Goal: Task Accomplishment & Management: Complete application form

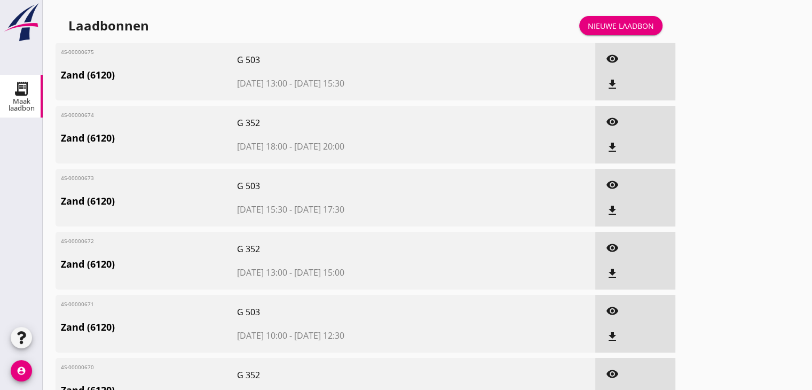
click at [606, 33] on link "Nieuwe laadbon" at bounding box center [620, 25] width 83 height 19
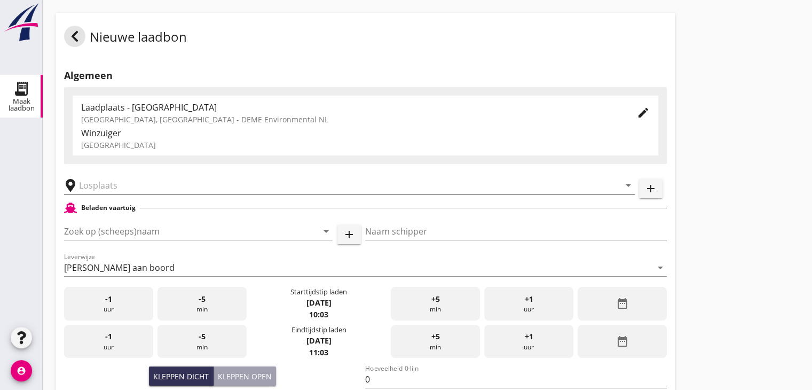
click at [107, 191] on input "text" at bounding box center [342, 185] width 526 height 17
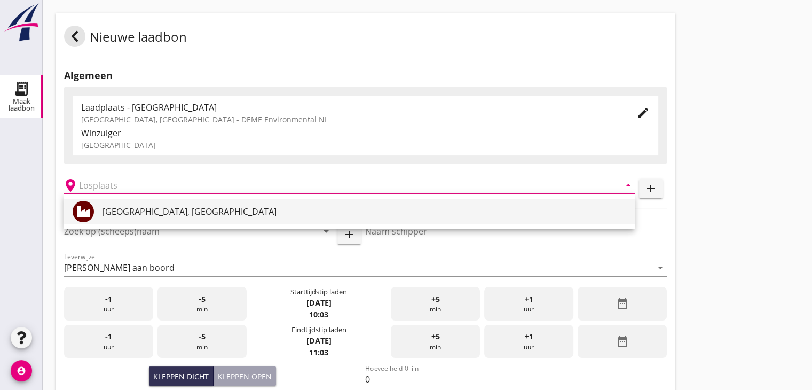
click at [109, 213] on div "[GEOGRAPHIC_DATA], [GEOGRAPHIC_DATA]" at bounding box center [365, 211] width 524 height 13
type input "[GEOGRAPHIC_DATA], [GEOGRAPHIC_DATA]"
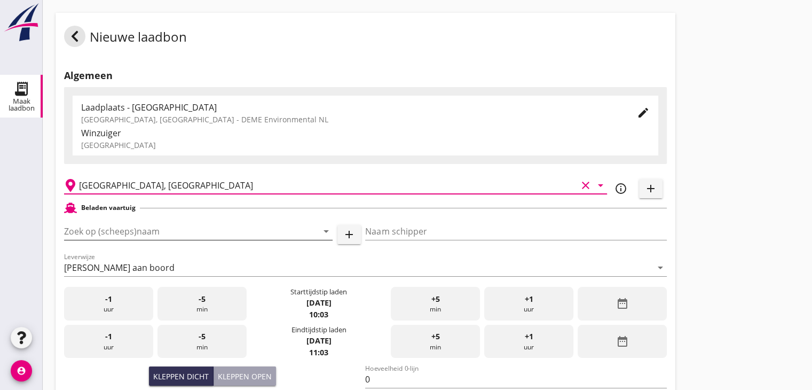
click at [117, 226] on input "Zoek op (scheeps)naam" at bounding box center [183, 231] width 239 height 17
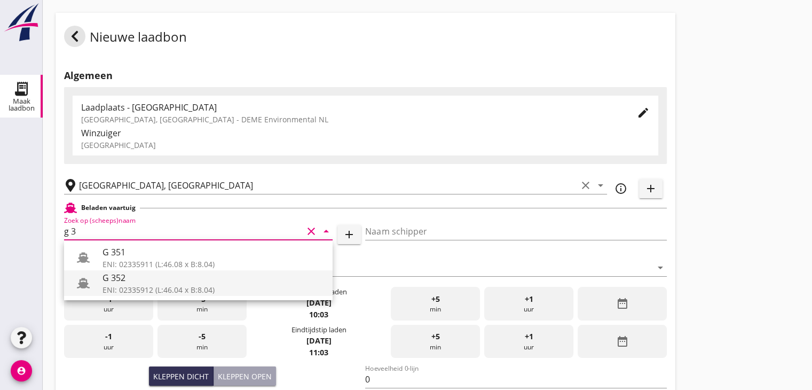
click at [184, 278] on div "G 352" at bounding box center [214, 277] width 222 height 13
type input "G 352"
type input "[PERSON_NAME]"
type input "363"
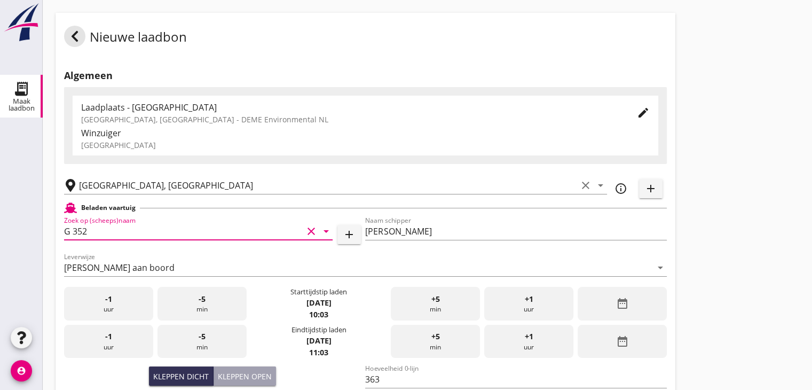
type input "G 352"
click at [617, 298] on icon "date_range" at bounding box center [622, 303] width 13 height 13
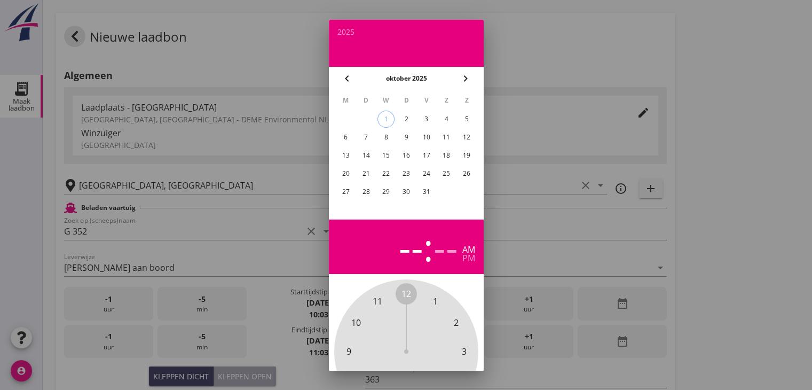
click at [352, 82] on icon "chevron_left" at bounding box center [347, 78] width 13 height 13
click at [360, 192] on div "30" at bounding box center [365, 191] width 17 height 17
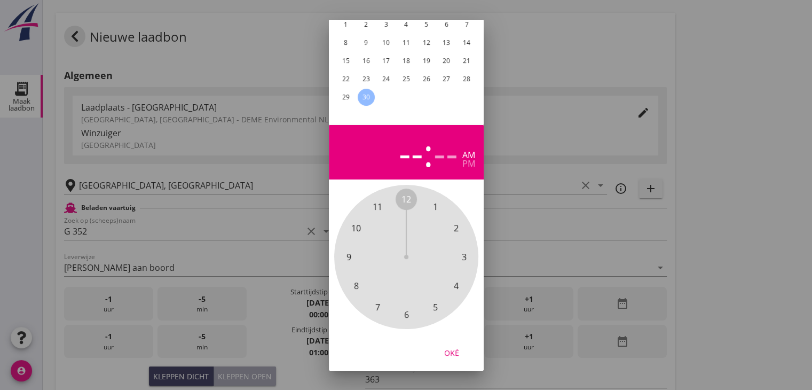
click at [454, 279] on span "4" at bounding box center [456, 285] width 5 height 13
click at [405, 193] on span "00" at bounding box center [407, 199] width 10 height 13
click at [467, 159] on div "pm" at bounding box center [468, 163] width 13 height 9
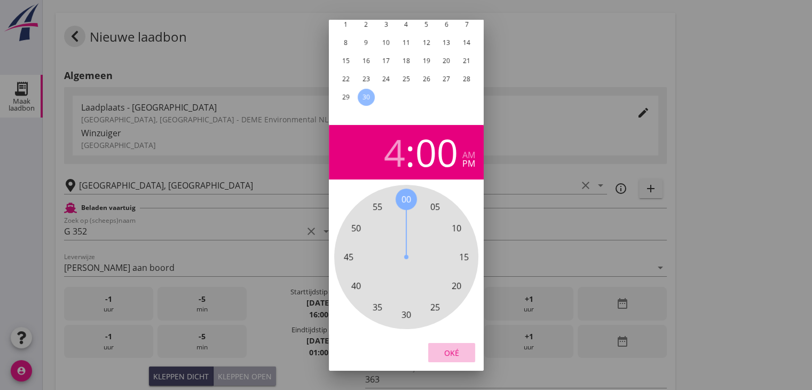
click at [455, 347] on div "Oké" at bounding box center [452, 352] width 30 height 11
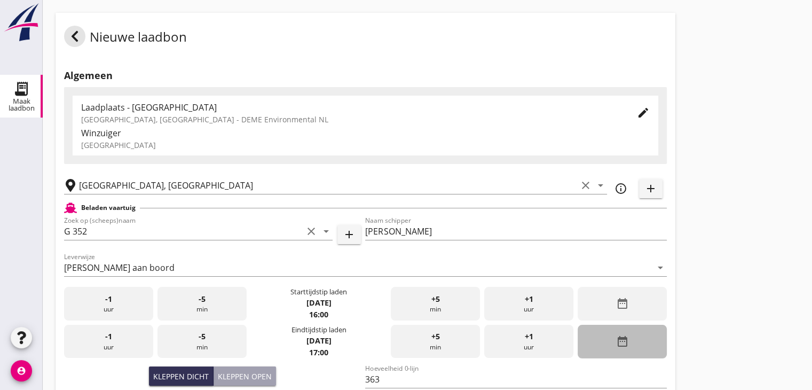
click at [617, 340] on icon "date_range" at bounding box center [622, 341] width 13 height 13
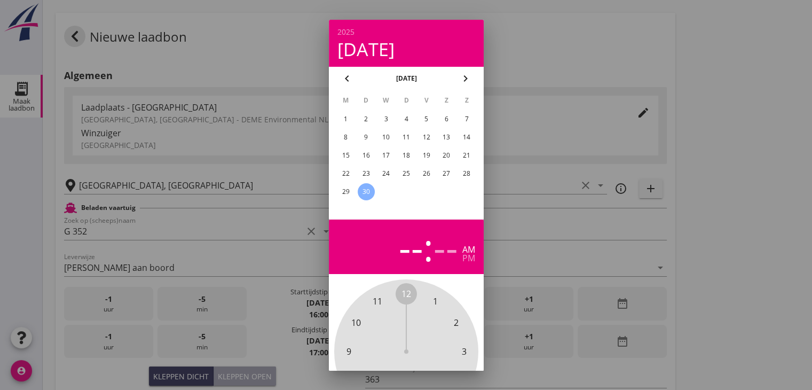
click at [372, 190] on div "30" at bounding box center [365, 191] width 17 height 17
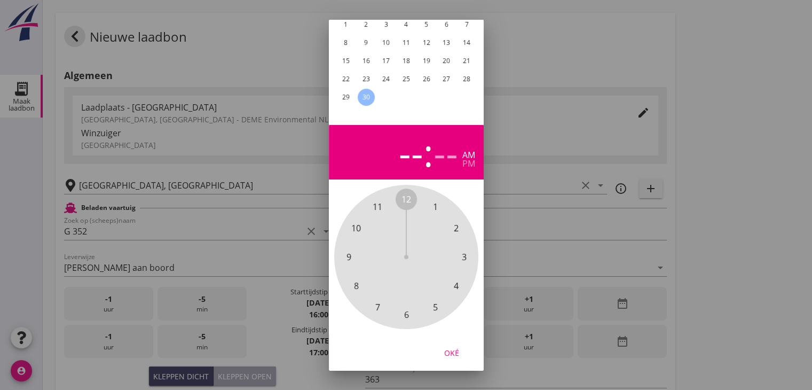
click at [406, 308] on span "6" at bounding box center [406, 314] width 5 height 13
click at [406, 193] on span "00" at bounding box center [407, 199] width 10 height 13
click at [464, 159] on div "pm" at bounding box center [468, 163] width 13 height 9
click at [449, 347] on div "Oké" at bounding box center [452, 352] width 30 height 11
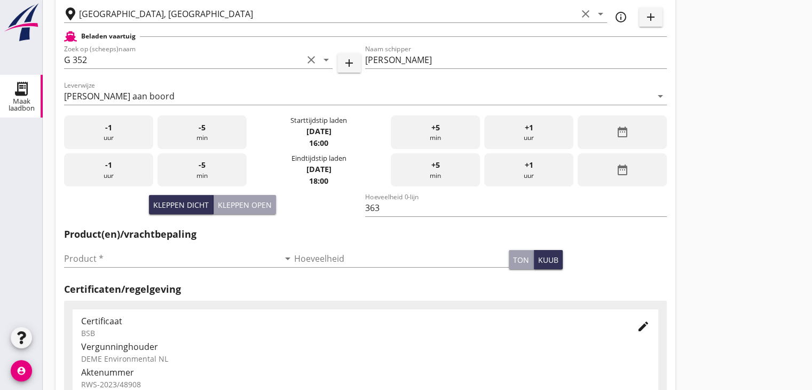
scroll to position [267, 0]
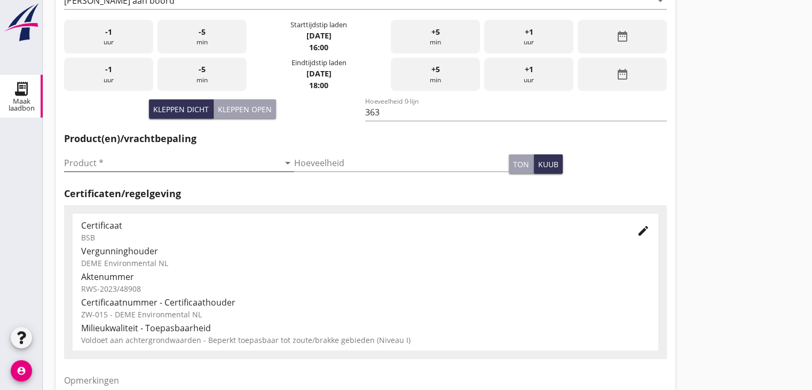
click at [211, 169] on input "Product *" at bounding box center [171, 162] width 215 height 17
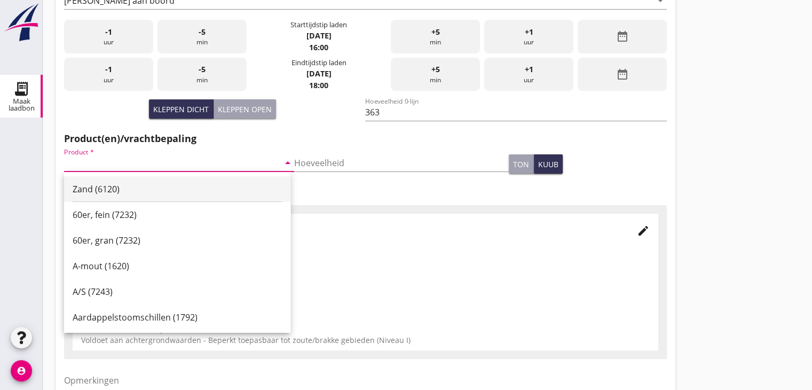
click at [179, 188] on div "Zand (6120)" at bounding box center [177, 189] width 209 height 13
type input "Zand (6120)"
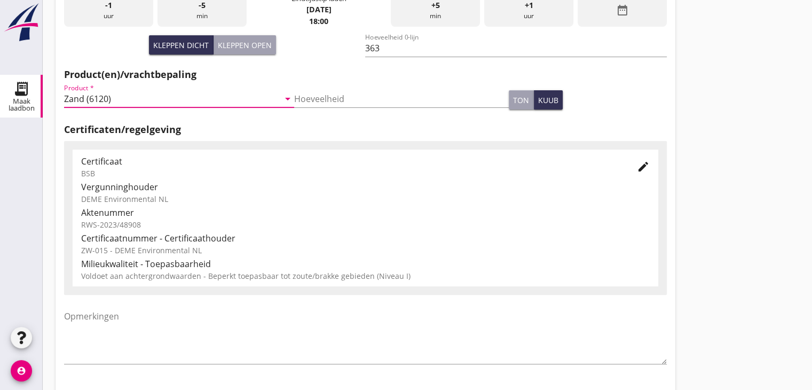
scroll to position [374, 0]
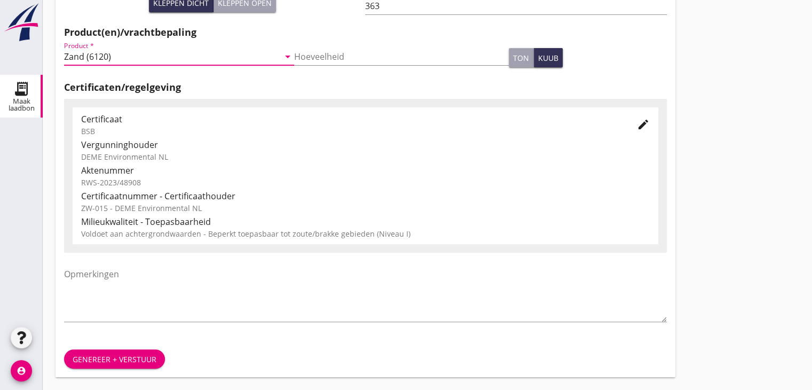
click at [105, 362] on div "Genereer + verstuur" at bounding box center [115, 358] width 84 height 11
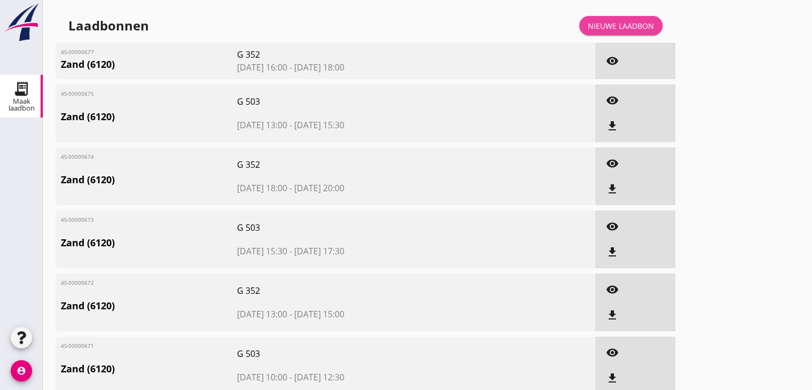
click at [632, 24] on div "Nieuwe laadbon" at bounding box center [621, 25] width 66 height 11
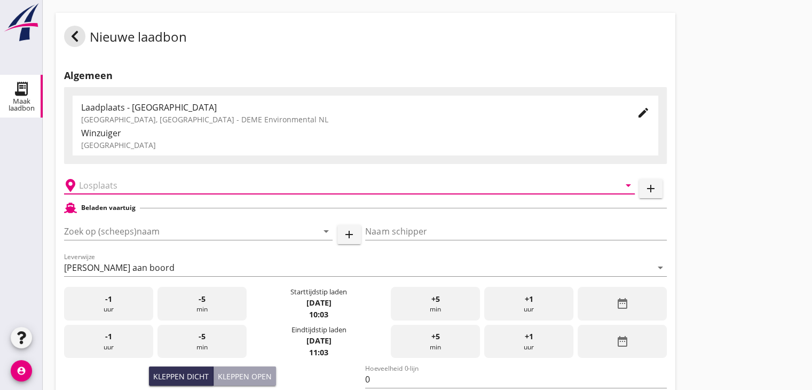
click at [148, 182] on input "text" at bounding box center [342, 185] width 526 height 17
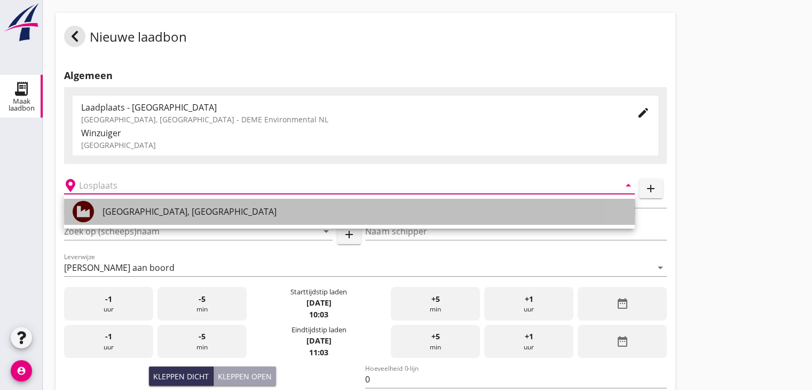
click at [133, 211] on div "[GEOGRAPHIC_DATA], [GEOGRAPHIC_DATA]" at bounding box center [365, 211] width 524 height 13
type input "[GEOGRAPHIC_DATA], [GEOGRAPHIC_DATA]"
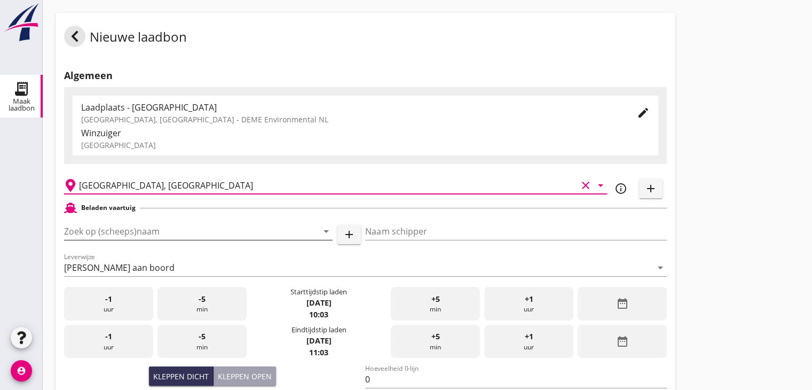
click at [122, 230] on input "Zoek op (scheeps)naam" at bounding box center [183, 231] width 239 height 17
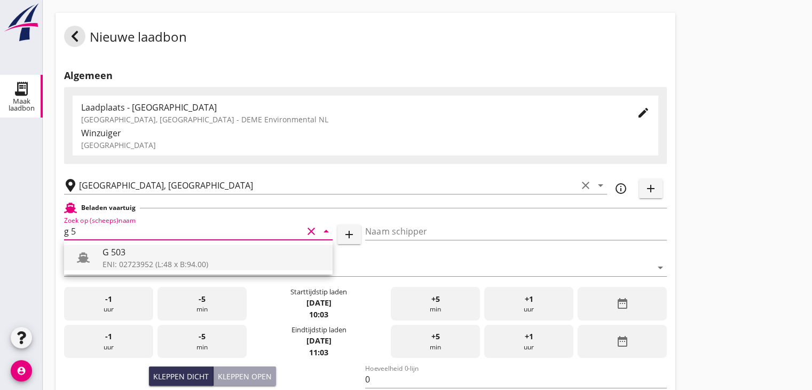
click at [125, 246] on div "G 503" at bounding box center [214, 252] width 222 height 13
type input "G 503"
type input "[PERSON_NAME]"
type input "517"
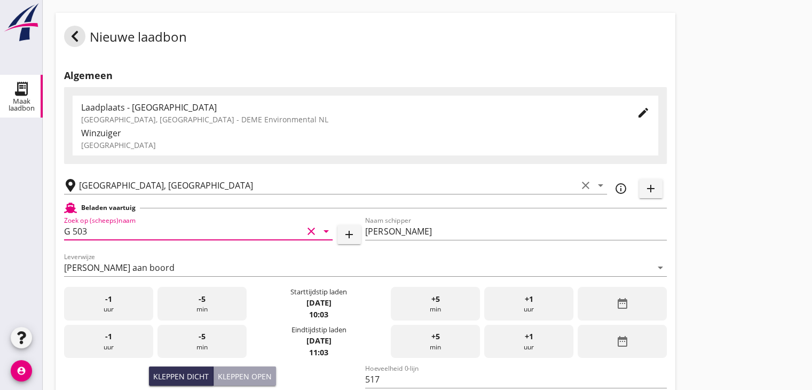
type input "G 503"
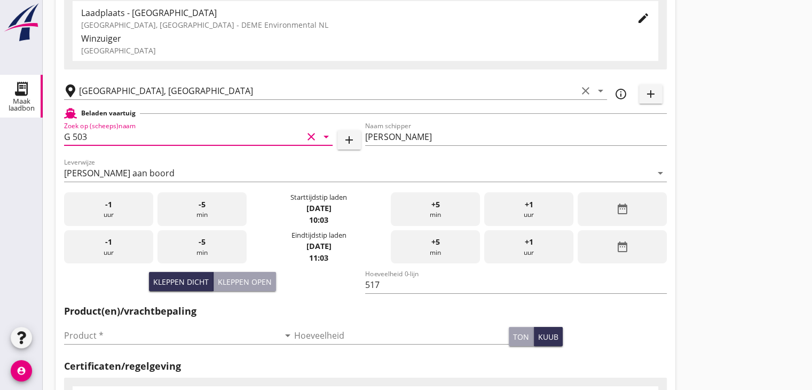
scroll to position [160, 0]
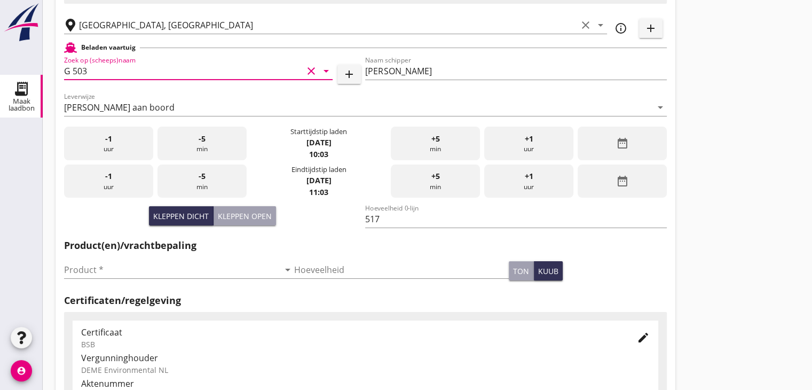
click at [645, 130] on div "date_range" at bounding box center [622, 144] width 89 height 34
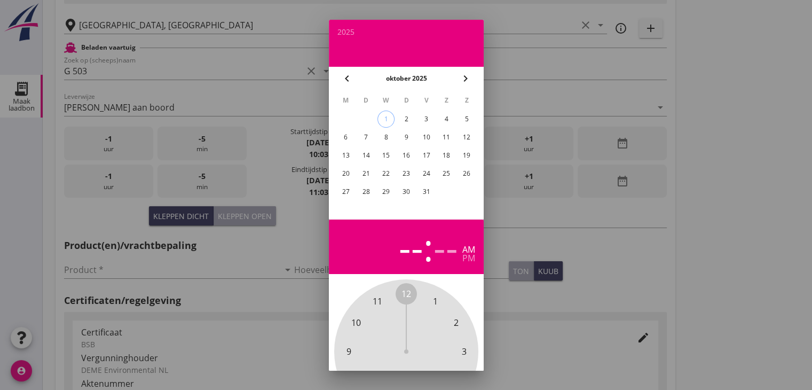
click at [345, 78] on icon "chevron_left" at bounding box center [347, 78] width 13 height 13
click at [364, 189] on div "30" at bounding box center [365, 191] width 17 height 17
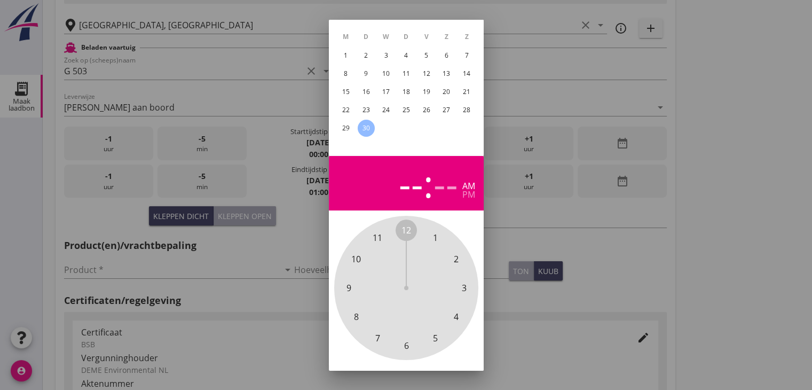
scroll to position [103, 0]
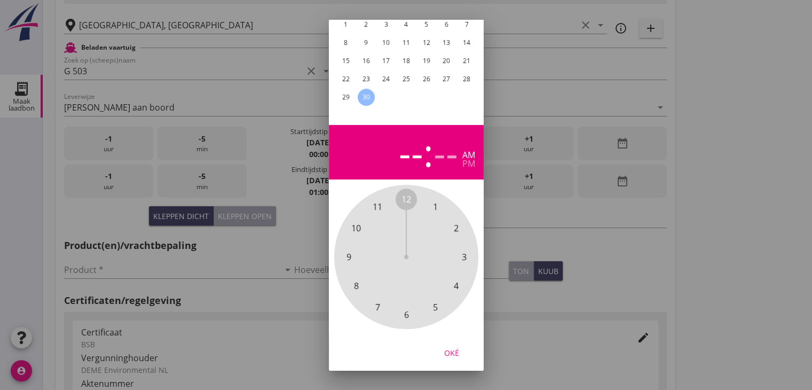
click at [404, 308] on span "6" at bounding box center [406, 314] width 5 height 13
click at [405, 308] on span "30" at bounding box center [407, 314] width 10 height 13
click at [465, 159] on div "pm" at bounding box center [468, 163] width 13 height 9
click at [453, 347] on div "Oké" at bounding box center [452, 352] width 30 height 11
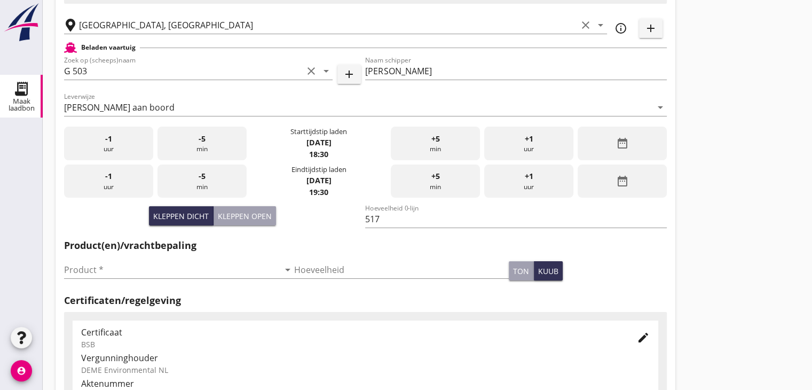
click at [632, 177] on div "date_range" at bounding box center [622, 181] width 89 height 34
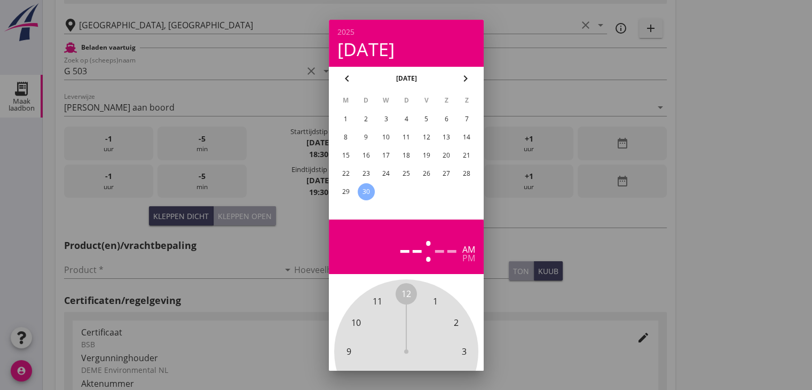
click at [367, 188] on div "30" at bounding box center [365, 191] width 17 height 17
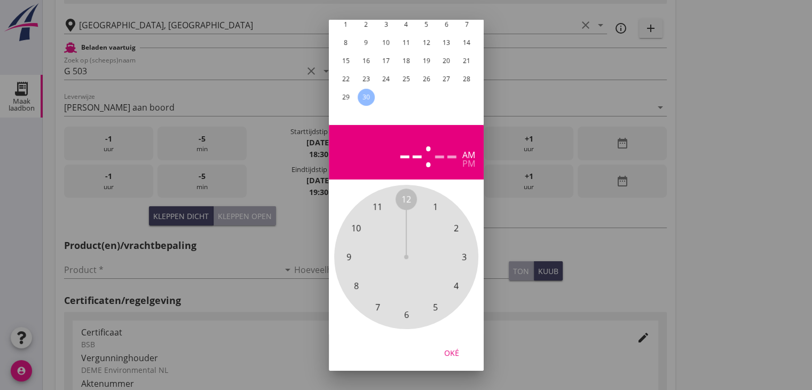
click at [346, 250] on span "9" at bounding box center [348, 256] width 5 height 13
click at [405, 309] on span "30" at bounding box center [407, 314] width 10 height 13
click at [468, 159] on div "pm" at bounding box center [468, 163] width 13 height 9
click at [449, 351] on button "Oké" at bounding box center [451, 352] width 47 height 19
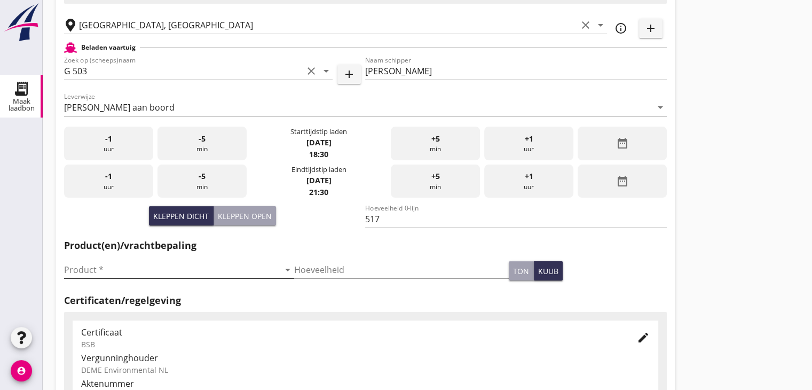
click at [215, 276] on div "Product * arrow_drop_down" at bounding box center [179, 269] width 230 height 17
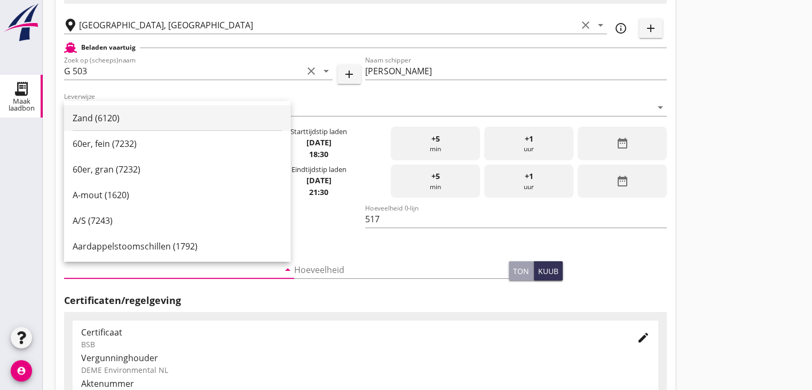
click at [162, 122] on div "Zand (6120)" at bounding box center [177, 118] width 209 height 13
type input "Zand (6120)"
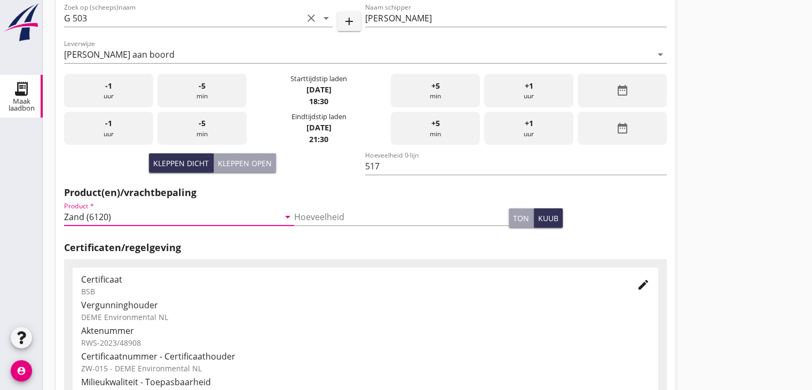
scroll to position [374, 0]
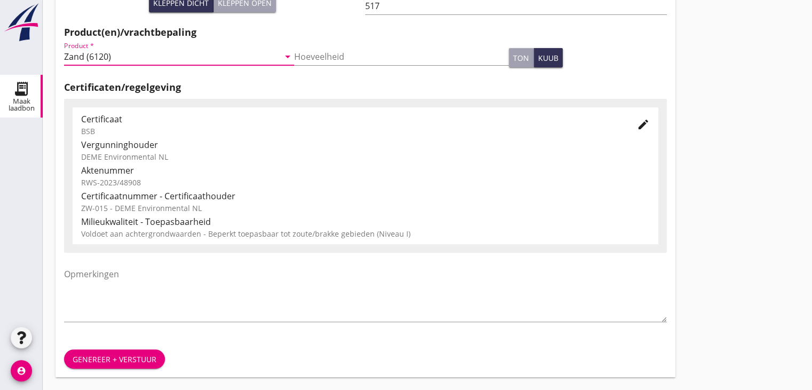
click at [103, 364] on div "Genereer + verstuur" at bounding box center [115, 358] width 84 height 11
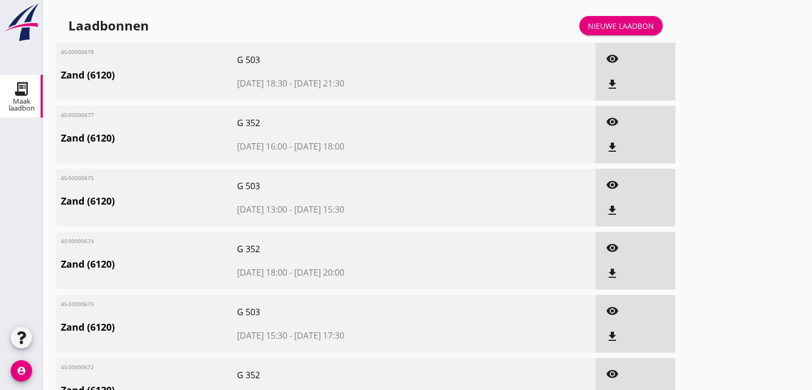
click at [616, 85] on icon "file_download" at bounding box center [612, 84] width 13 height 13
click at [617, 145] on icon "file_download" at bounding box center [612, 147] width 13 height 13
click at [611, 214] on icon "file_download" at bounding box center [612, 210] width 13 height 13
